Goal: Task Accomplishment & Management: Complete application form

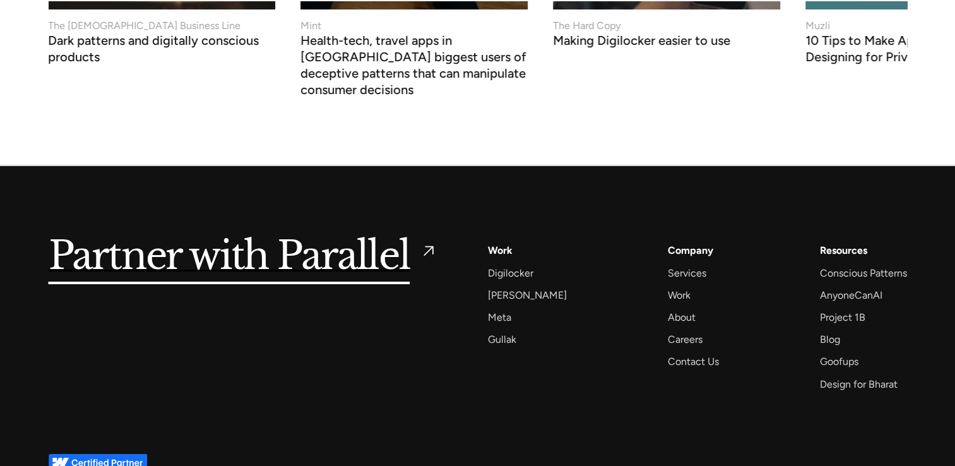
scroll to position [4951, 0]
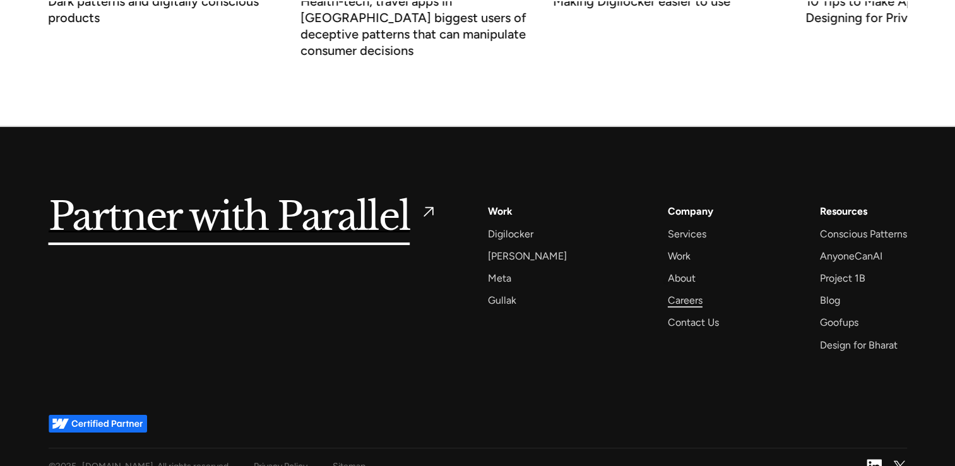
click at [668, 292] on div "Careers" at bounding box center [685, 300] width 35 height 17
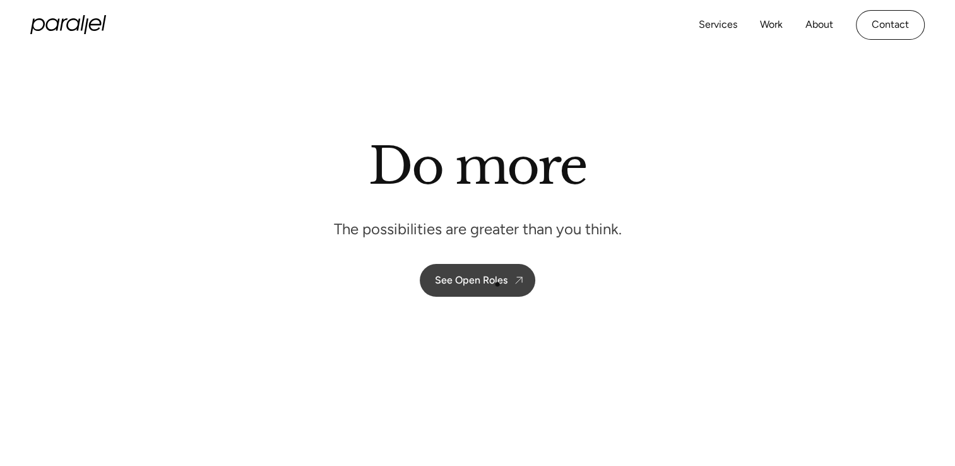
click at [498, 284] on div "See Open Roles" at bounding box center [471, 280] width 73 height 12
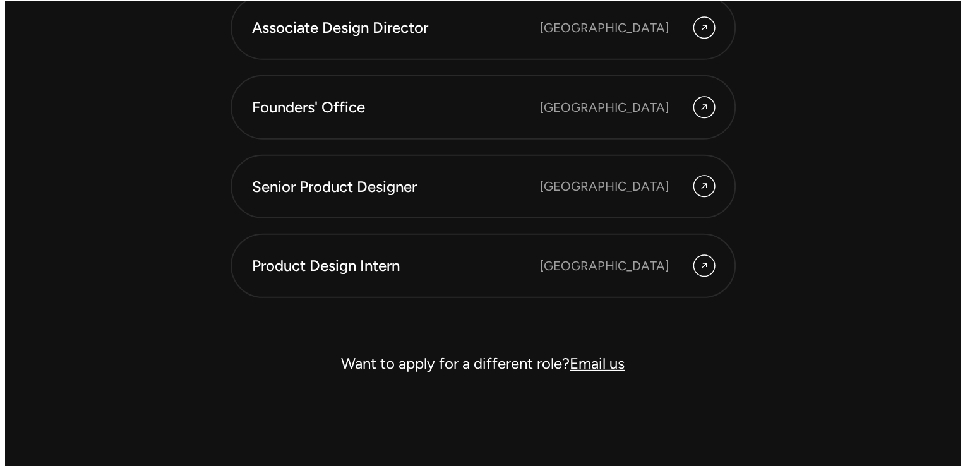
scroll to position [3601, 0]
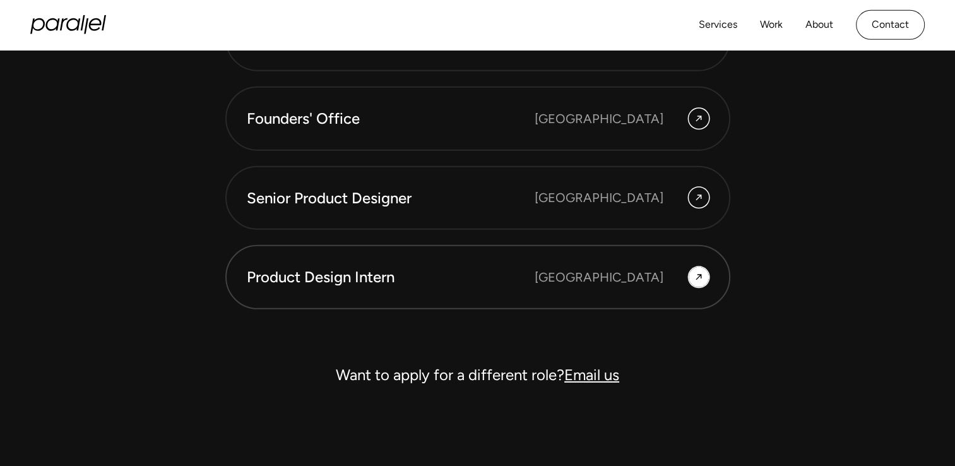
click at [591, 284] on div "Product Design Intern [GEOGRAPHIC_DATA]" at bounding box center [478, 276] width 462 height 21
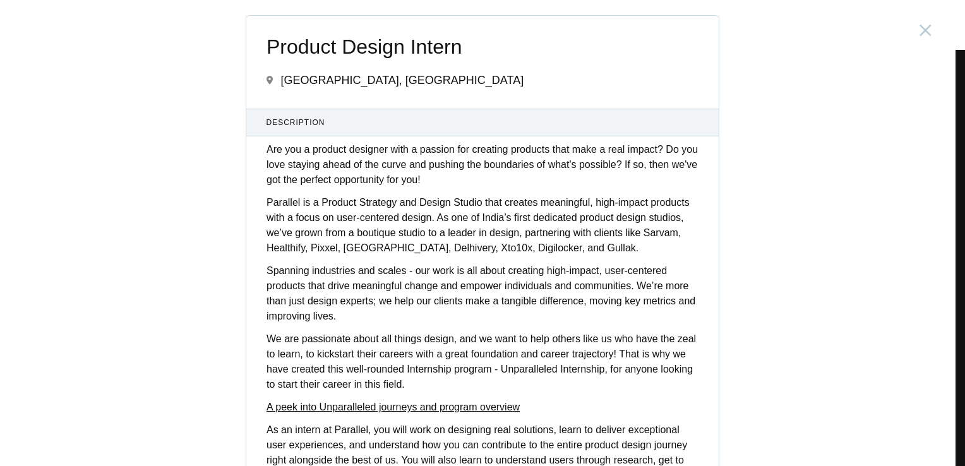
click at [850, 198] on div "Product Design Intern [GEOGRAPHIC_DATA], [GEOGRAPHIC_DATA] Description Are you …" at bounding box center [482, 233] width 965 height 466
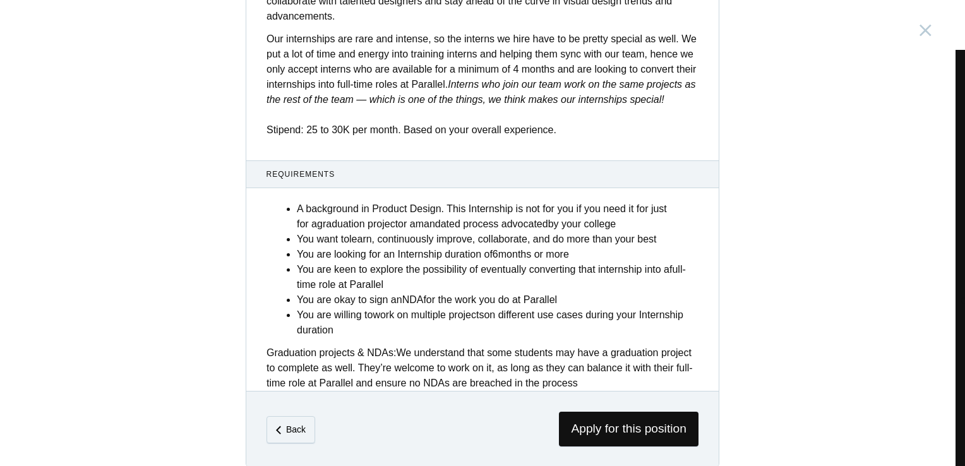
scroll to position [471, 0]
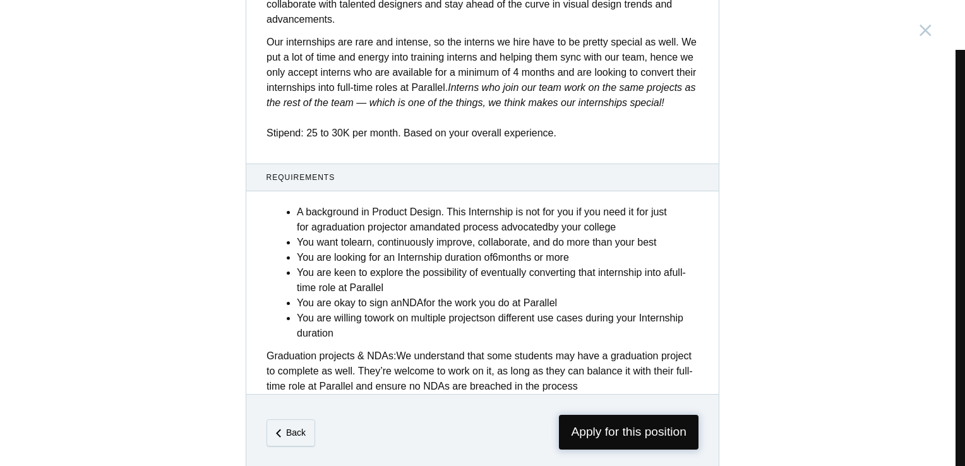
click at [623, 427] on span "Apply for this position" at bounding box center [629, 432] width 140 height 35
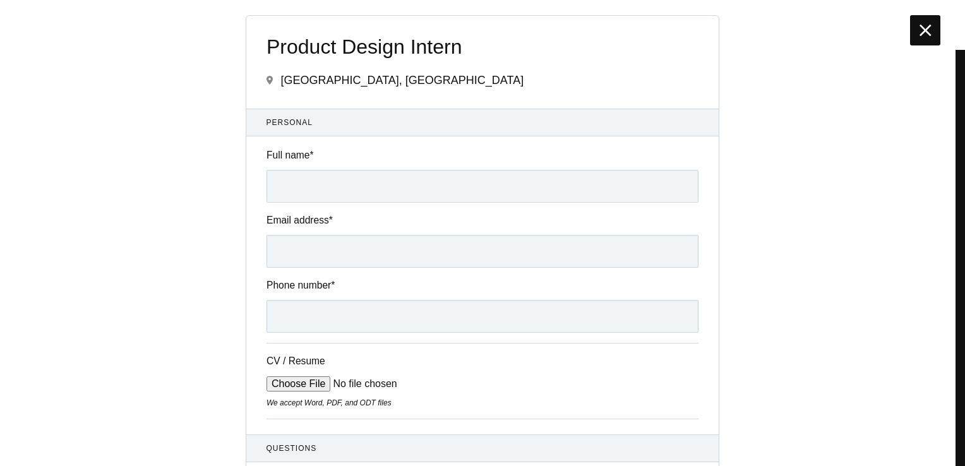
click at [924, 35] on icon at bounding box center [925, 30] width 12 height 20
